Goal: Task Accomplishment & Management: Use online tool/utility

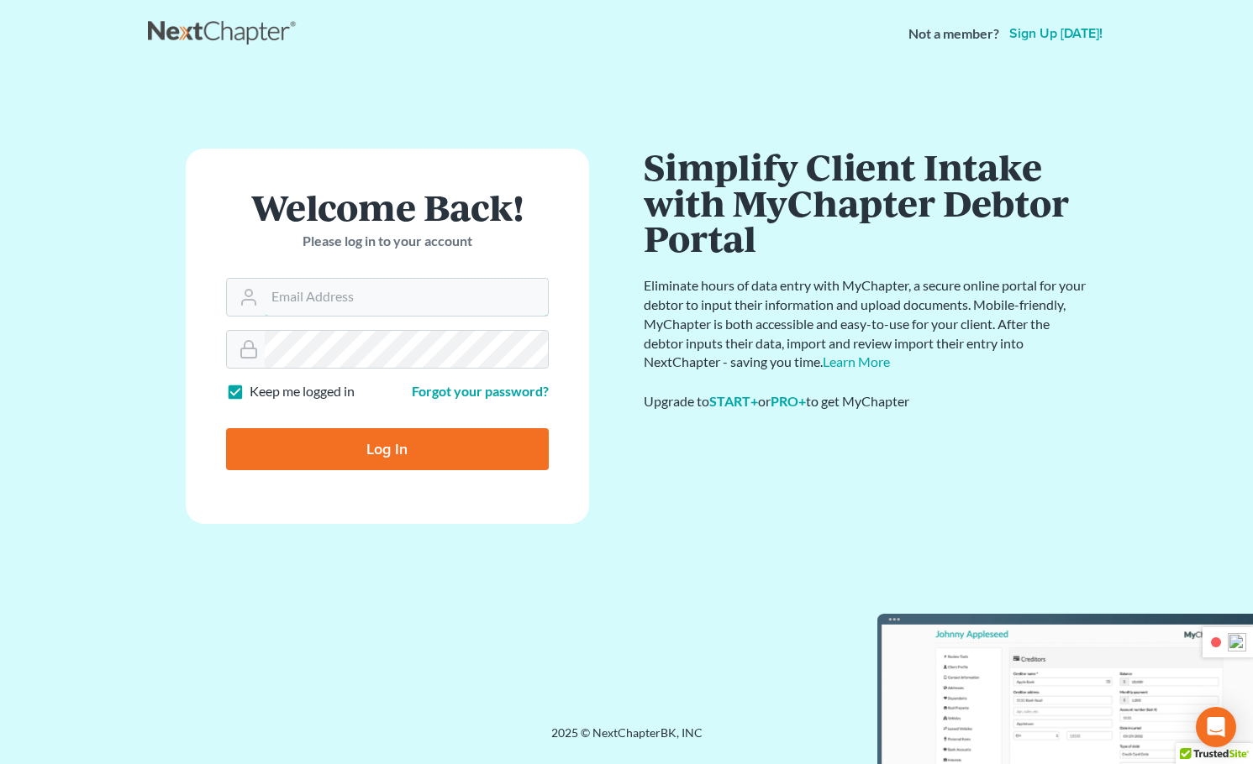
type input "[PERSON_NAME][EMAIL_ADDRESS][DOMAIN_NAME]"
type input "Thinking..."
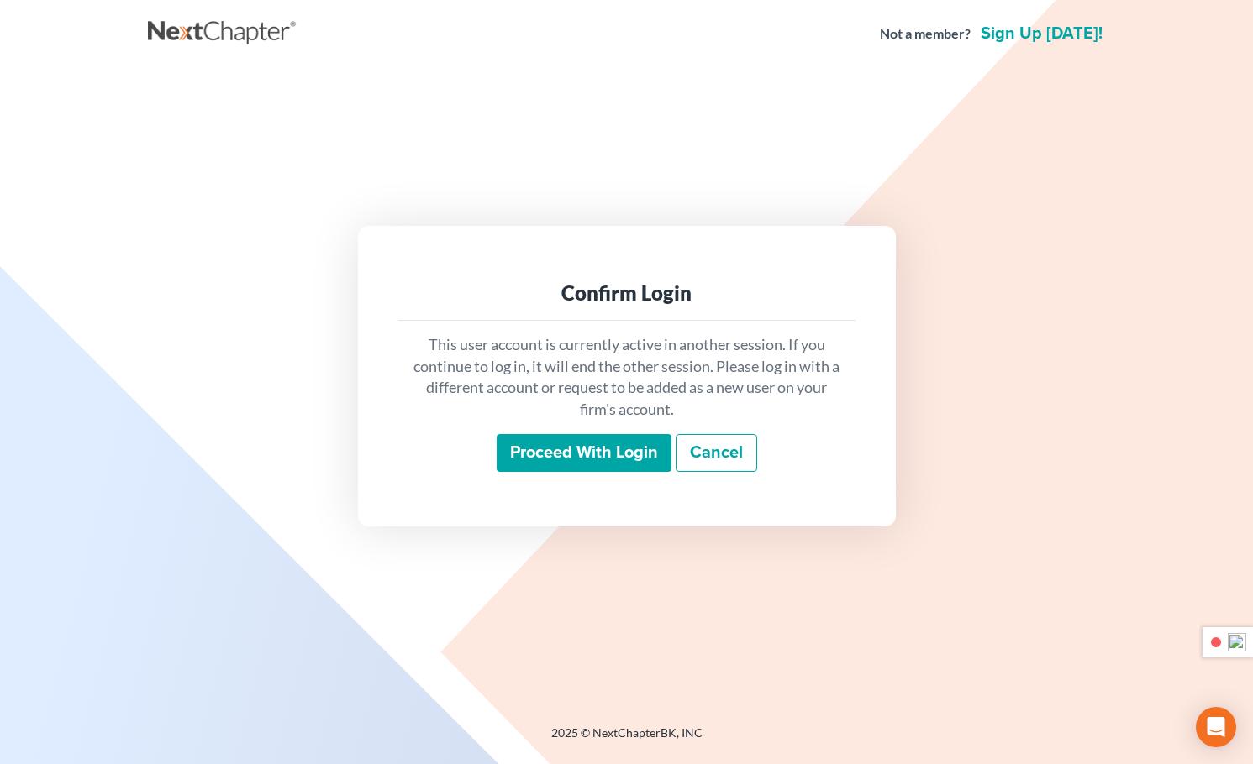
click at [585, 449] on input "Proceed with login" at bounding box center [583, 453] width 175 height 39
